Goal: Task Accomplishment & Management: Use online tool/utility

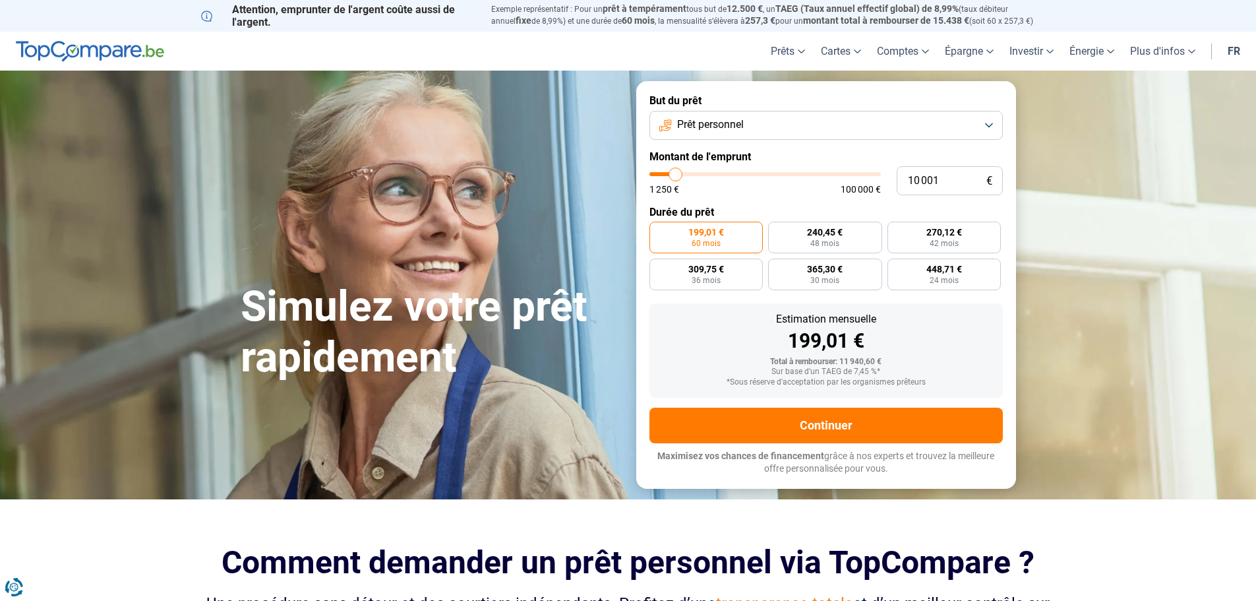
type input "9 750"
type input "9750"
type input "10 000"
type input "10000"
type input "10 250"
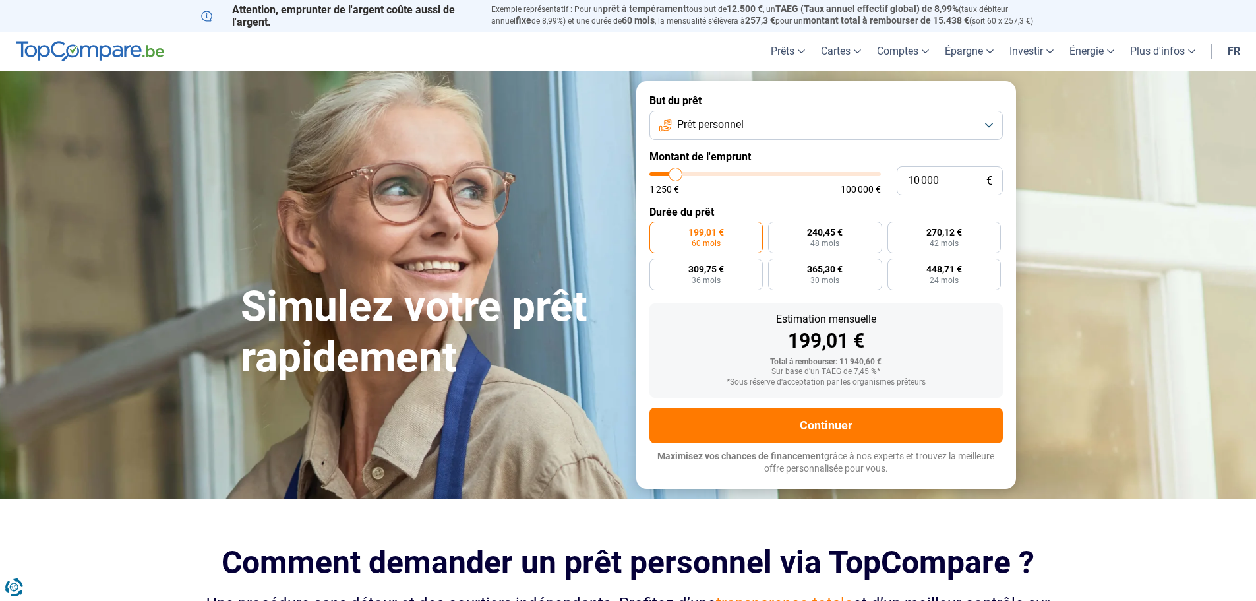
type input "10250"
type input "11 000"
type input "11000"
type input "11 250"
type input "11250"
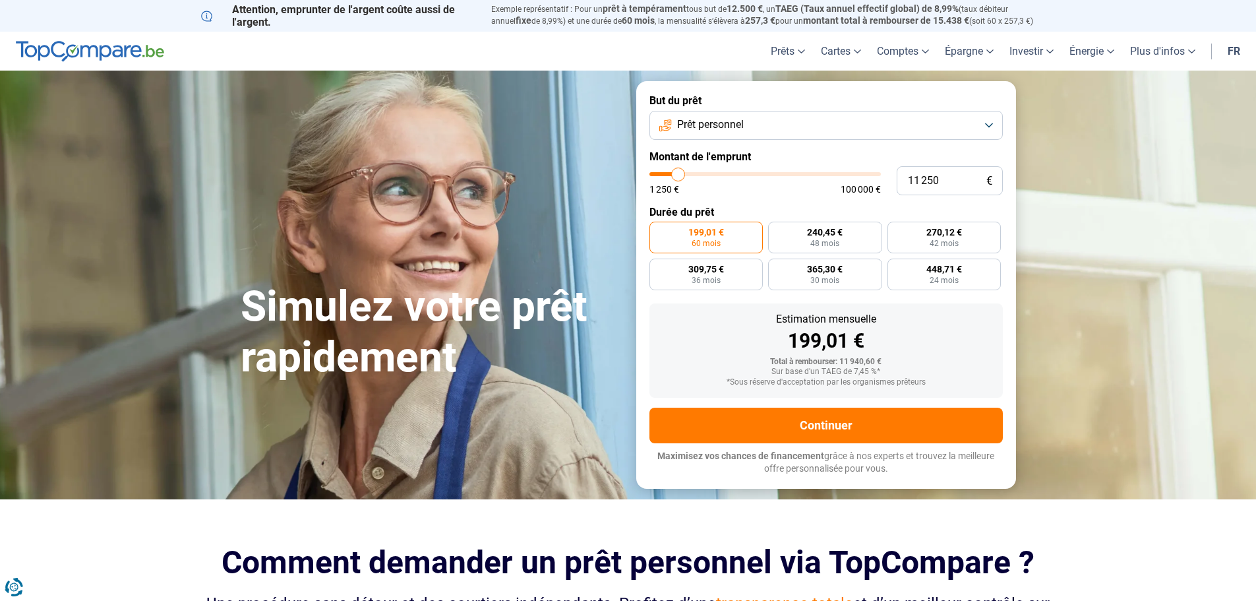
type input "14 500"
type input "14500"
type input "18 750"
type input "18750"
type input "23 250"
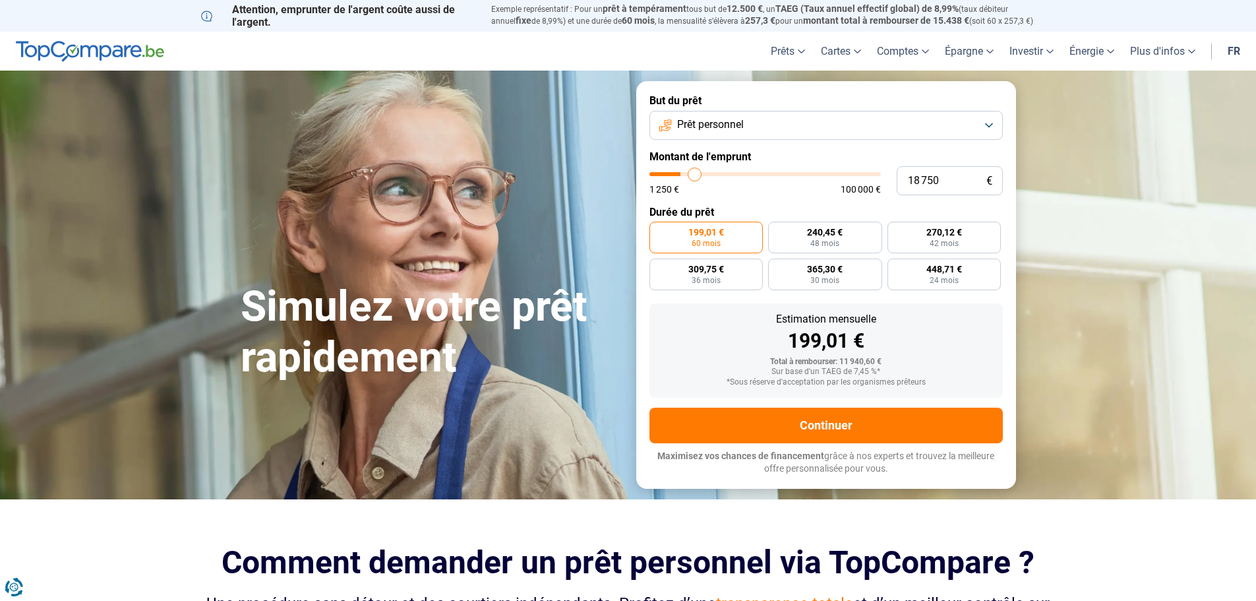
type input "23250"
type input "26 750"
type input "26750"
type input "28 750"
type input "28750"
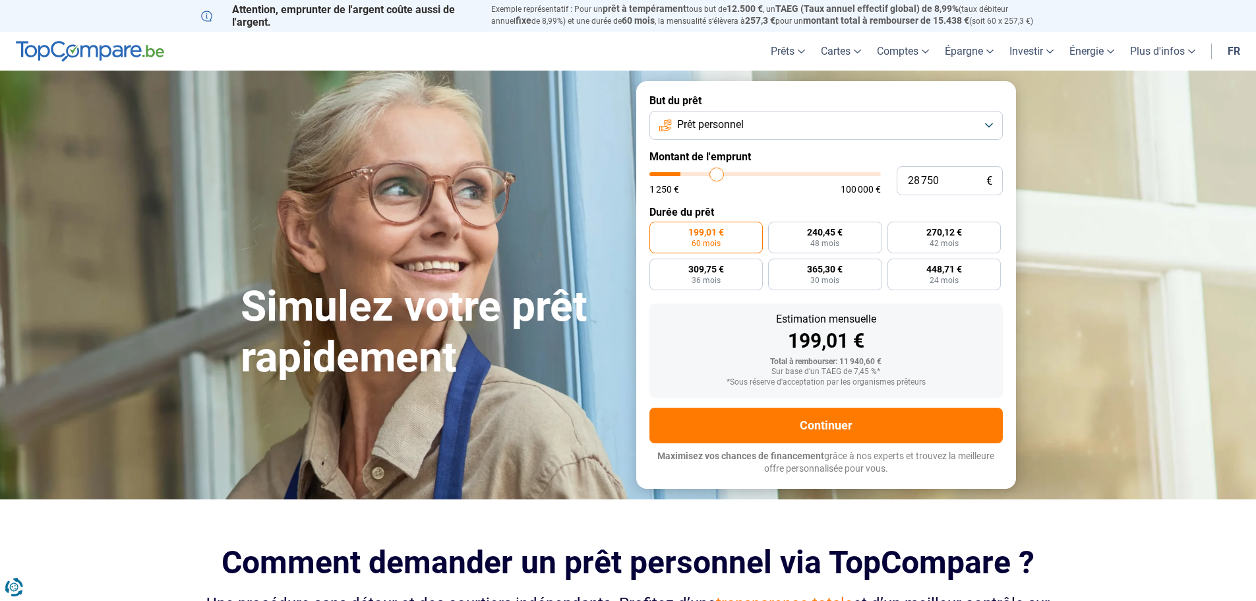
type input "29 250"
type input "29250"
type input "31 000"
type input "31000"
type input "33 500"
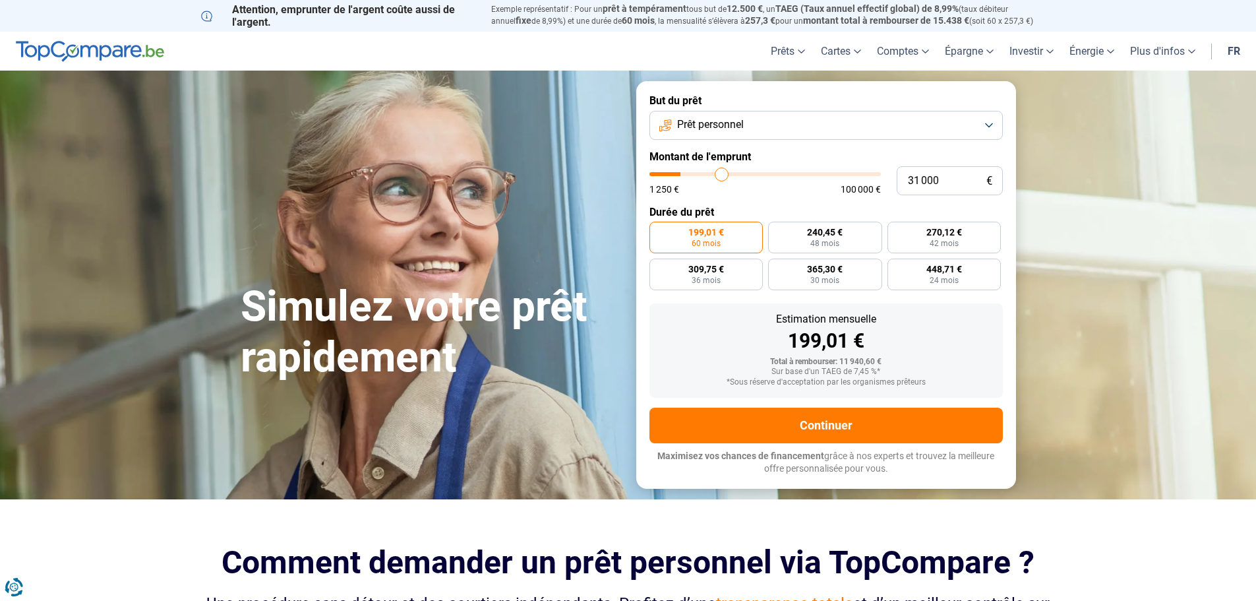
type input "33500"
type input "36 750"
type input "36750"
type input "40 750"
type input "40750"
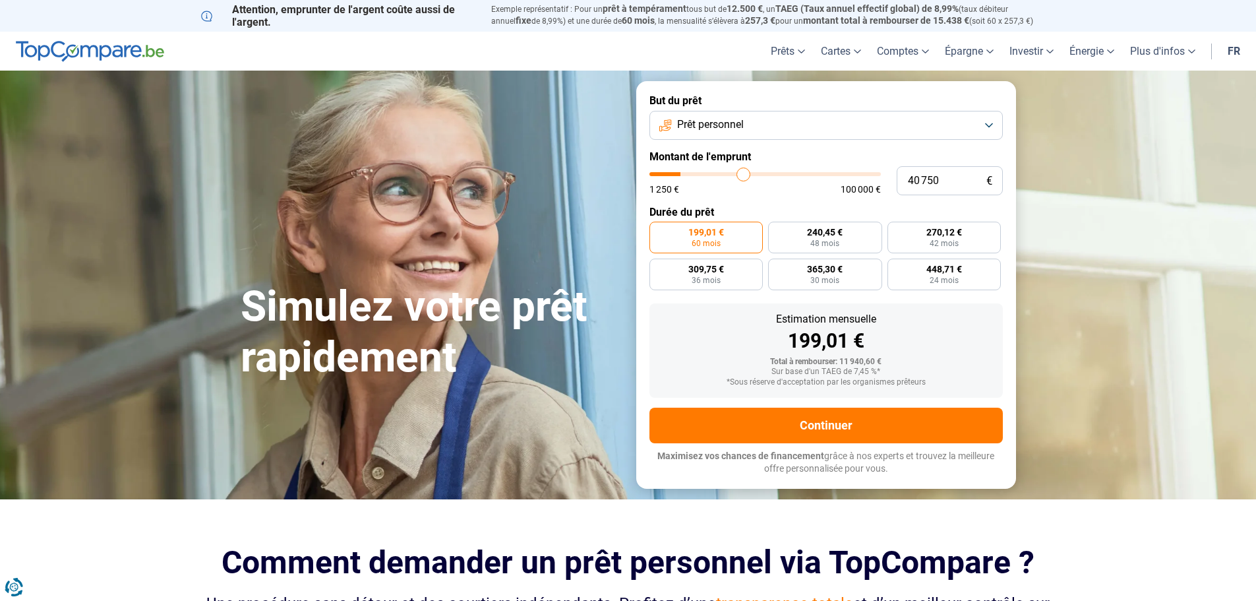
type input "45 750"
type input "45750"
type input "50 000"
type input "50000"
type input "53 500"
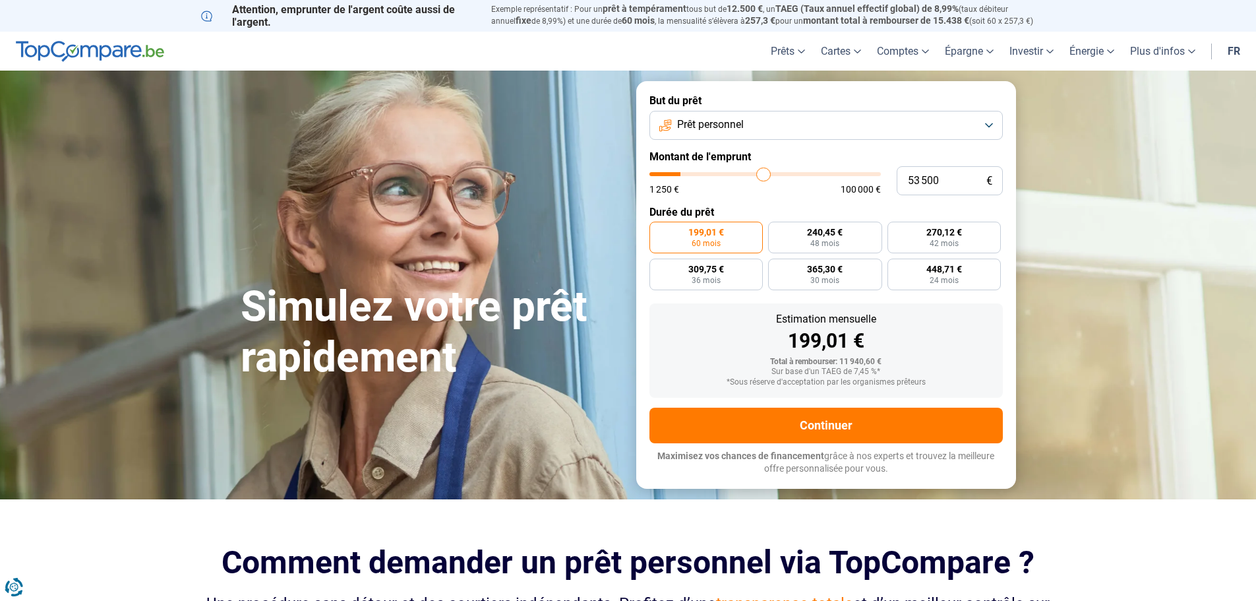
type input "53500"
type input "57 000"
type input "57000"
type input "59 250"
type input "59250"
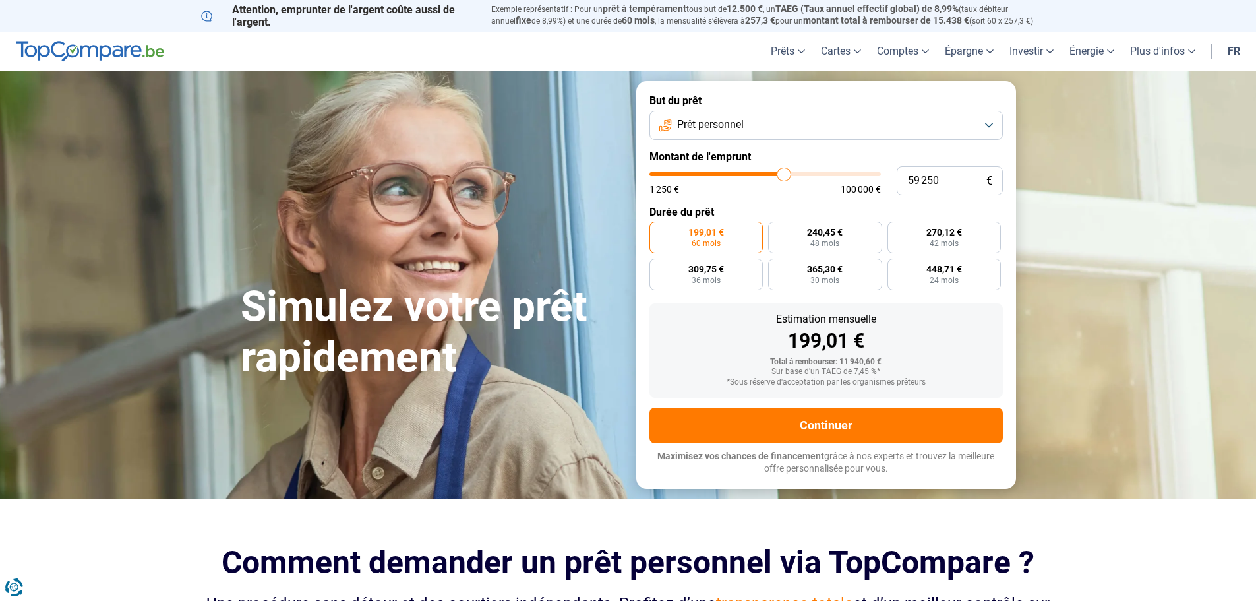
type input "61 500"
type input "61500"
type input "64 500"
type input "64500"
type input "66 500"
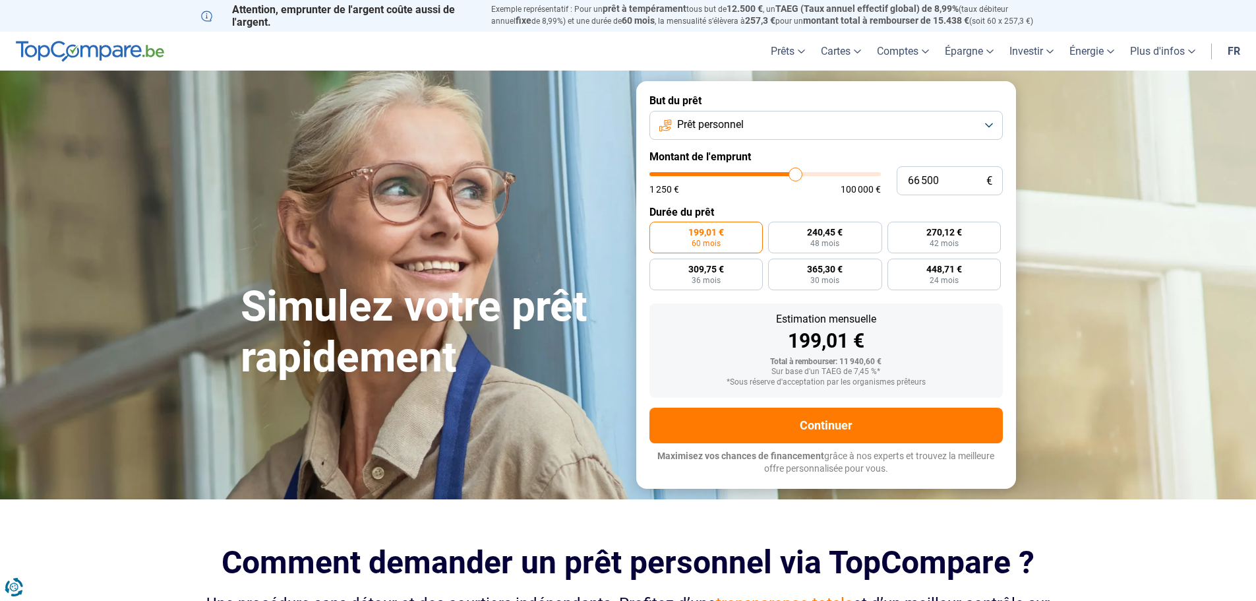
type input "66500"
type input "68 250"
type input "68250"
type input "69 750"
type input "69750"
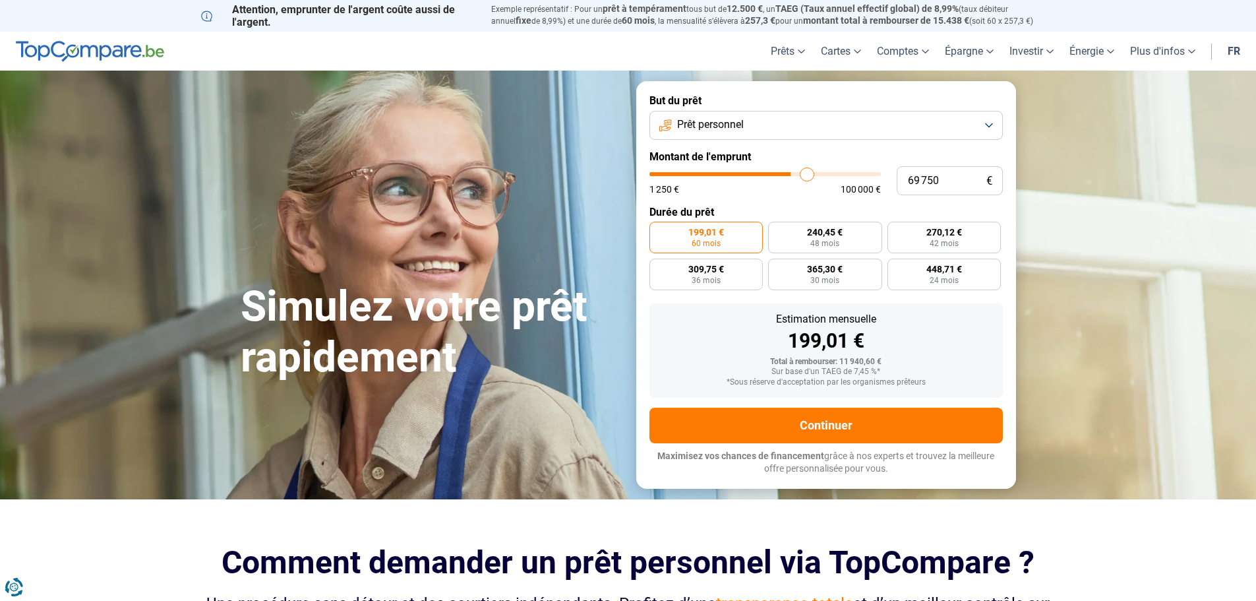
type input "71 750"
type input "71750"
type input "72 250"
type input "72250"
type input "73 500"
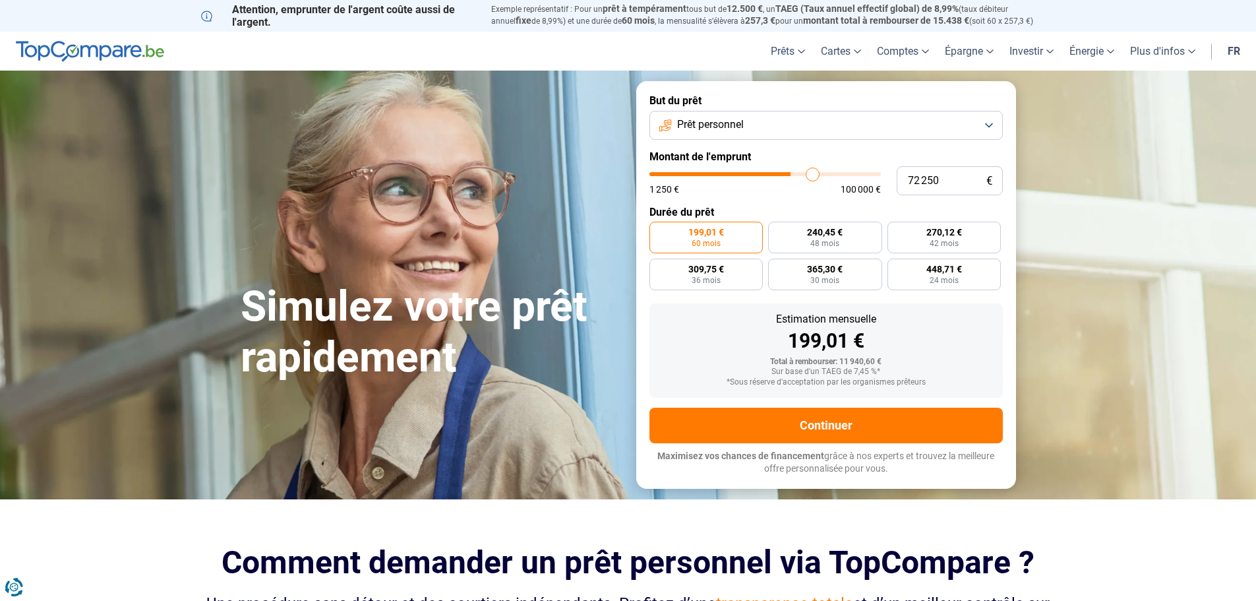
type input "73500"
type input "74 750"
type input "74750"
type input "75 000"
type input "75000"
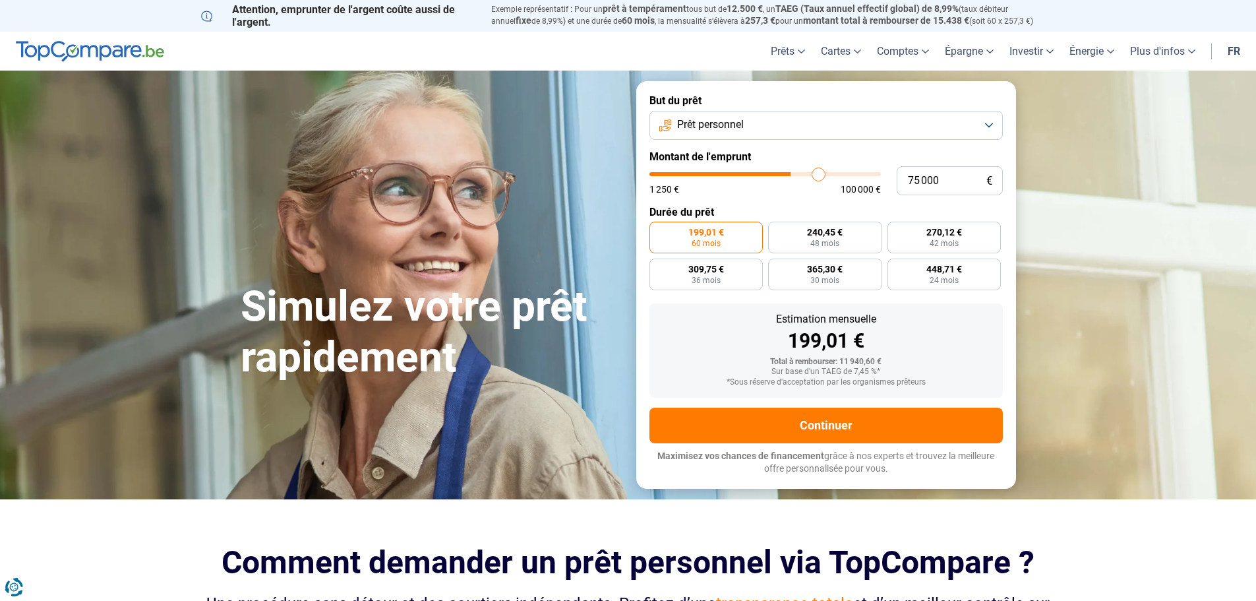
type input "75 500"
type input "75500"
type input "76 750"
type input "76750"
type input "77 000"
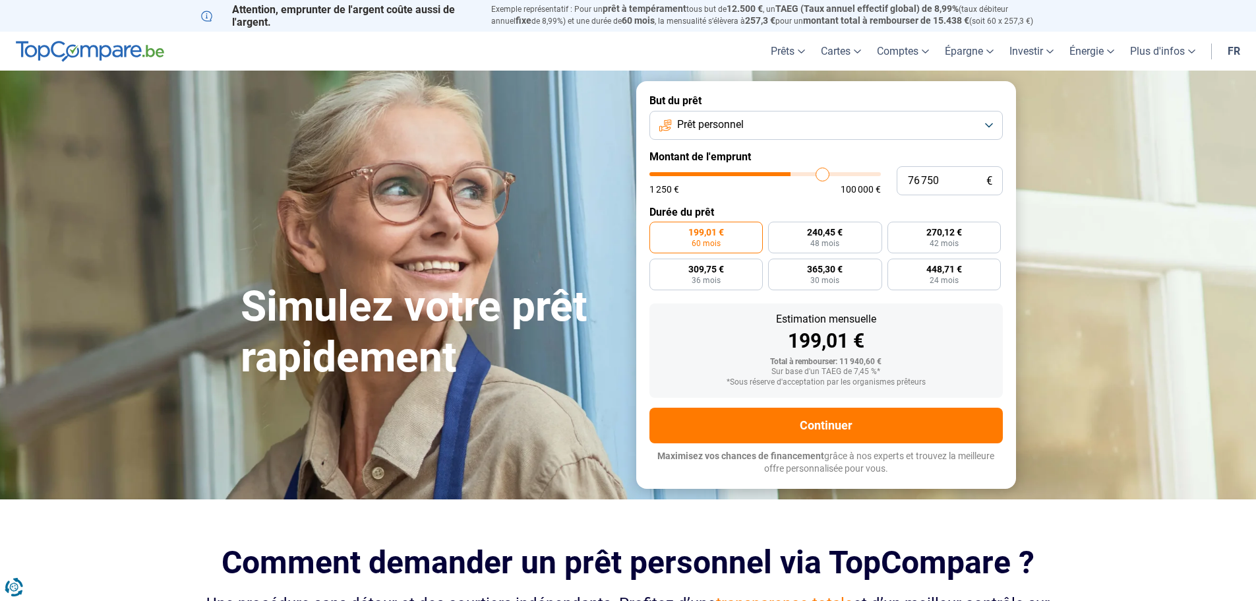
type input "77000"
type input "77 250"
type input "77250"
type input "77 750"
type input "77750"
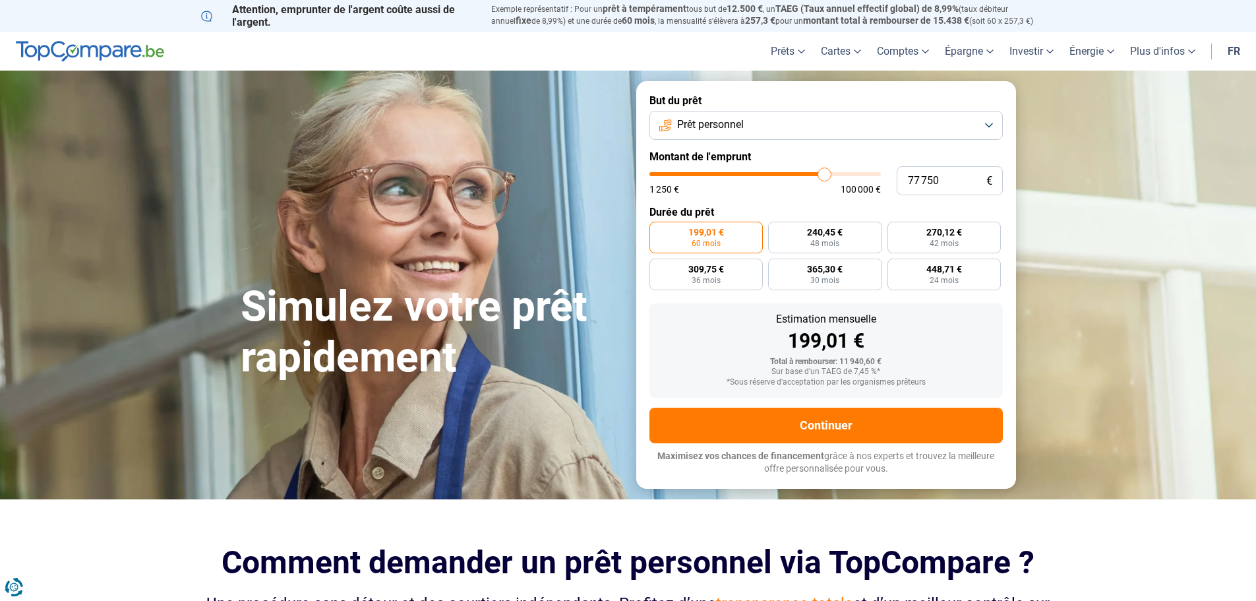
type input "78 000"
type input "78000"
type input "78 500"
type input "78500"
type input "78 750"
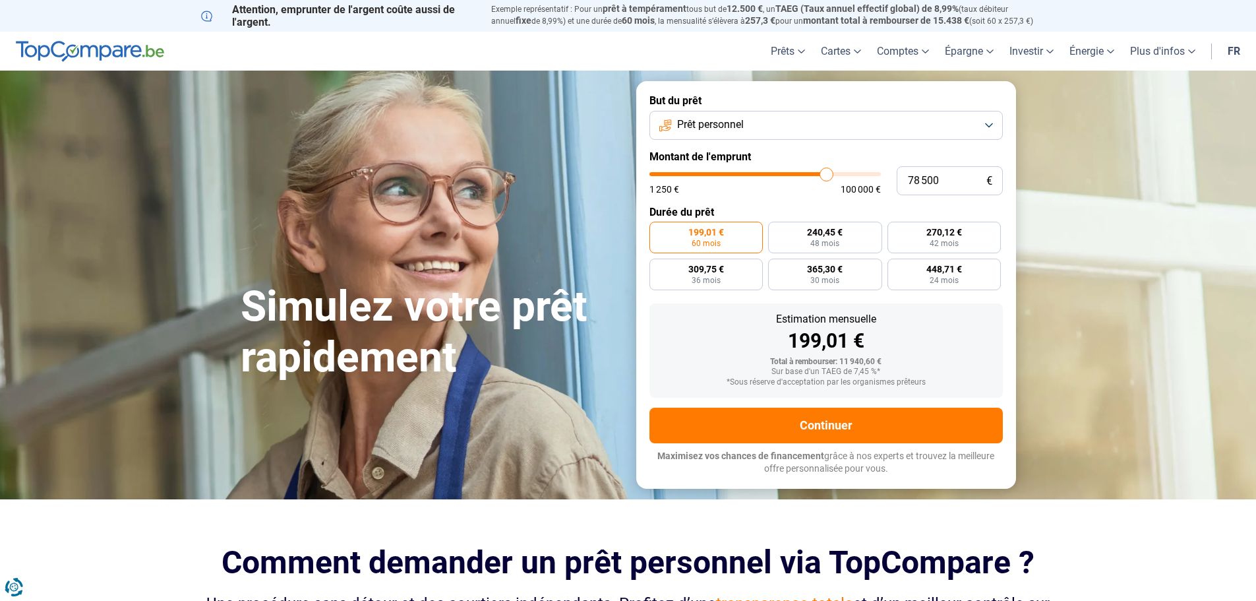
type input "78750"
type input "79 500"
type input "79500"
type input "79 750"
type input "79750"
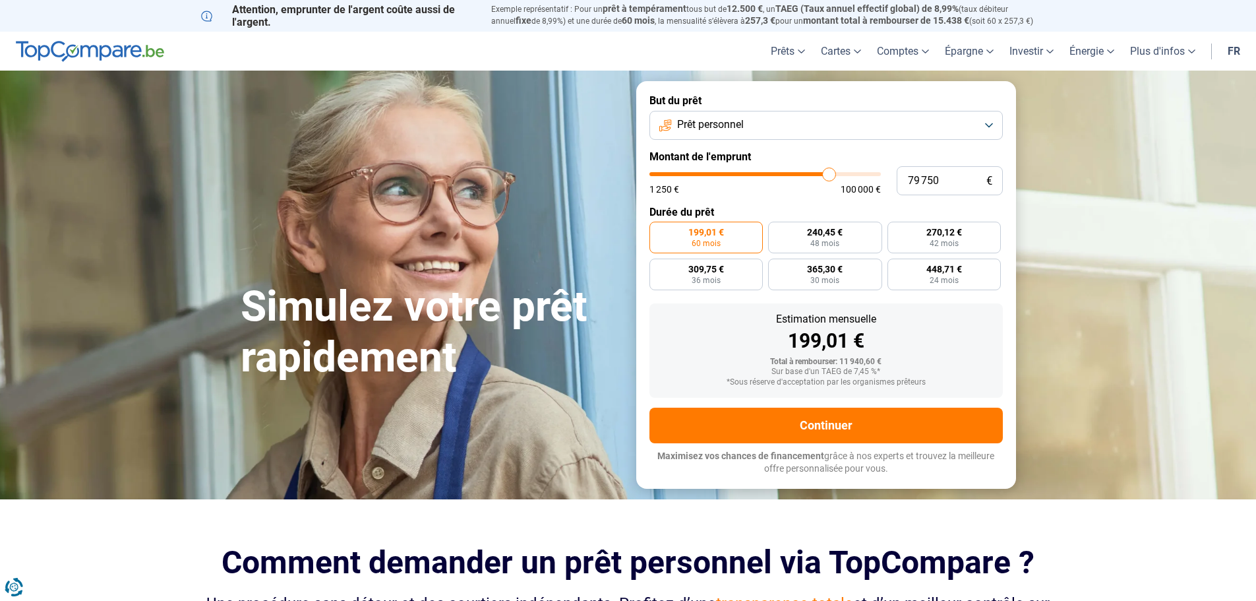
type input "80 000"
type input "80000"
type input "80 250"
type input "80250"
type input "80 750"
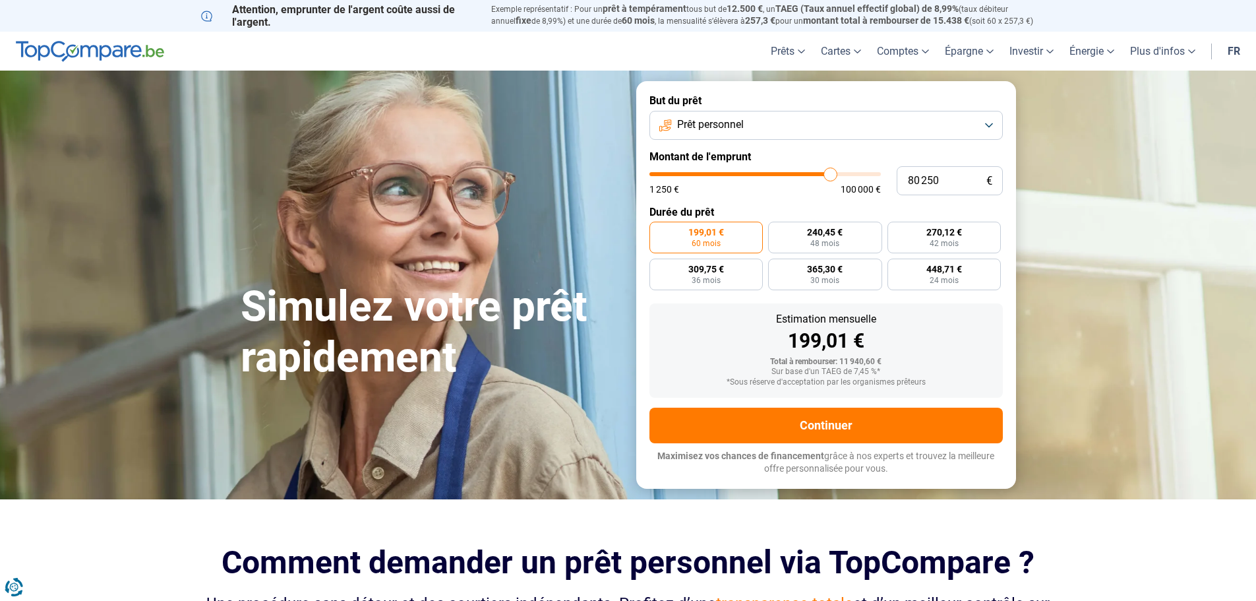
type input "80750"
type input "81 000"
type input "81000"
type input "81 250"
type input "81250"
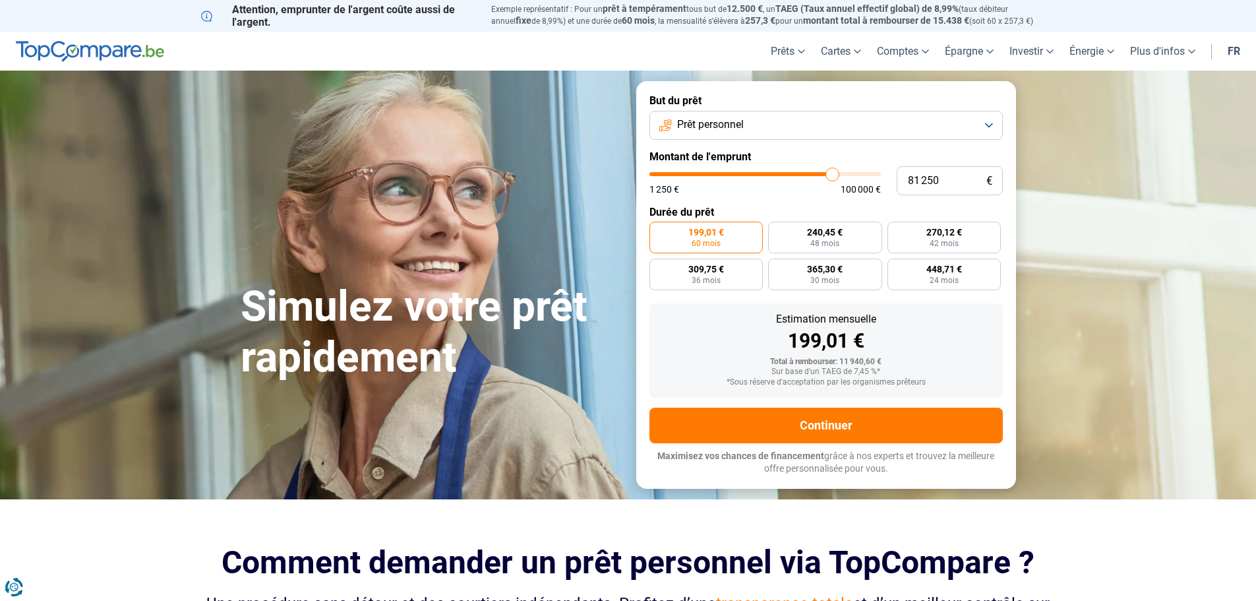
type input "81 500"
drag, startPoint x: 678, startPoint y: 177, endPoint x: 833, endPoint y: 172, distance: 155.0
type input "81500"
click at [833, 172] on input "range" at bounding box center [765, 174] width 231 height 4
radio input "false"
